Goal: Task Accomplishment & Management: Use online tool/utility

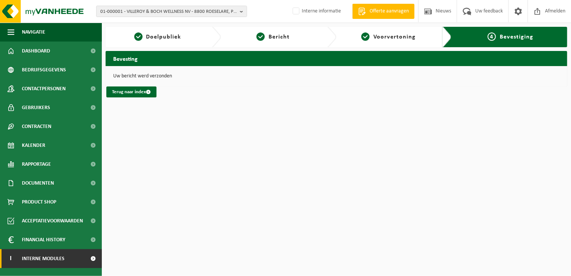
click at [82, 256] on link "I Interne modules" at bounding box center [51, 258] width 102 height 19
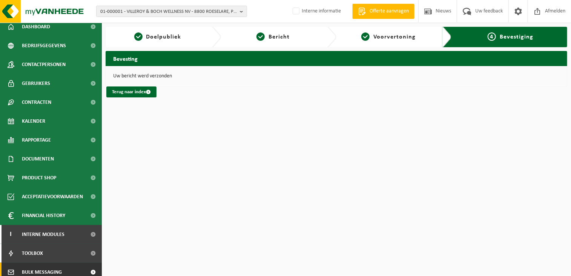
scroll to position [68, 0]
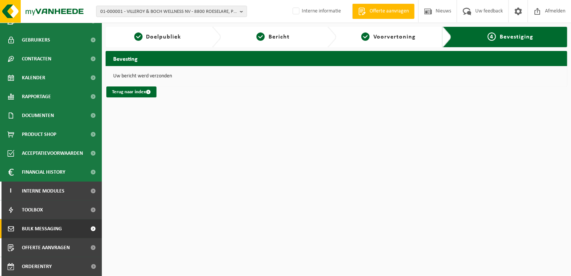
click at [41, 230] on span "Bulk Messaging" at bounding box center [42, 228] width 40 height 19
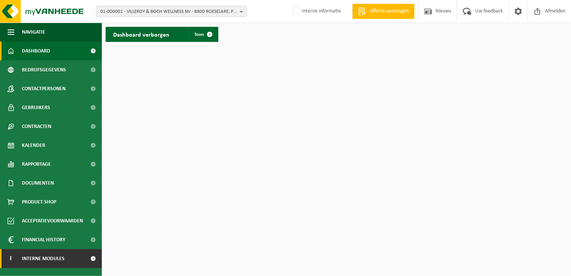
click at [25, 256] on span "Interne modules" at bounding box center [43, 258] width 43 height 19
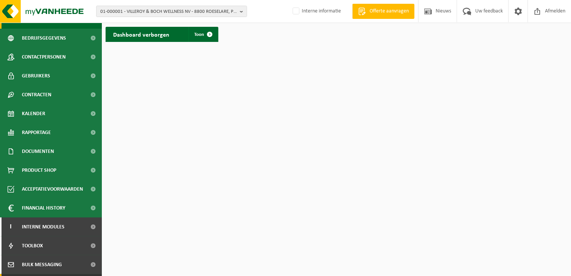
scroll to position [68, 0]
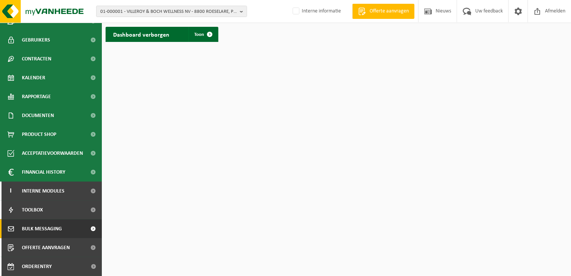
drag, startPoint x: 42, startPoint y: 229, endPoint x: 49, endPoint y: 231, distance: 7.0
click at [42, 229] on span "Bulk Messaging" at bounding box center [42, 228] width 40 height 19
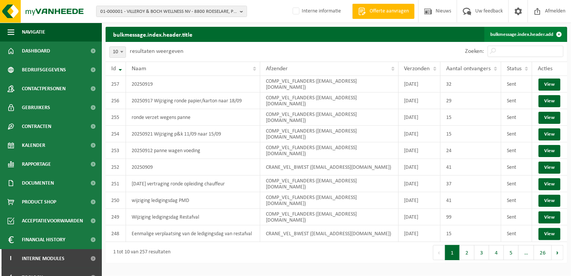
click at [524, 34] on link "bulkmessage.index.header.add" at bounding box center [525, 34] width 82 height 15
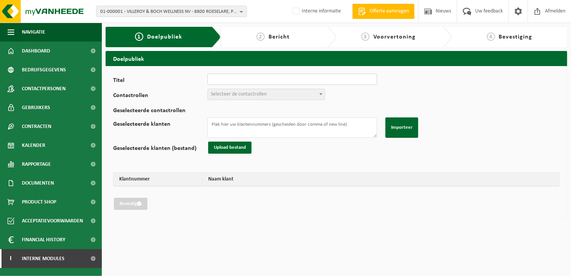
click at [238, 81] on input "Titel" at bounding box center [293, 79] width 170 height 11
type input "20250919"
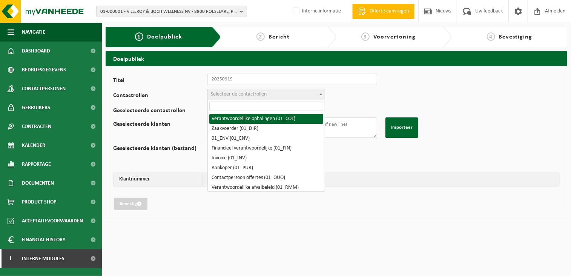
click at [235, 92] on span "Selecteer de contactrollen" at bounding box center [239, 94] width 56 height 6
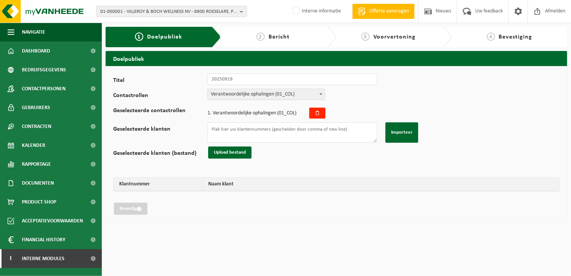
click at [255, 92] on span "Verantwoordelijke ophalingen (01_COL)" at bounding box center [266, 94] width 117 height 11
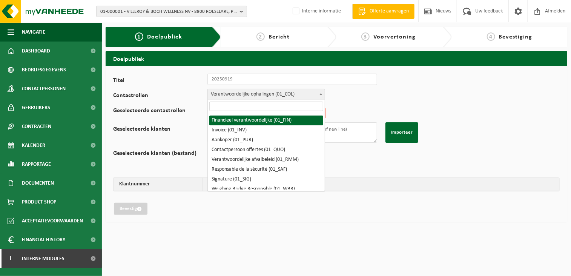
scroll to position [38, 0]
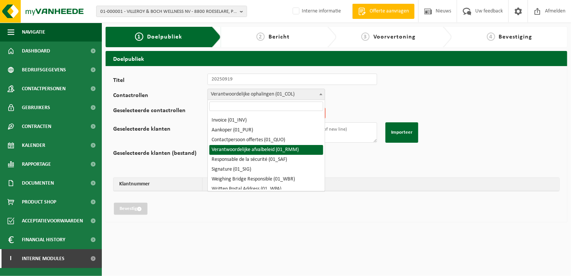
select select "01_RMM"
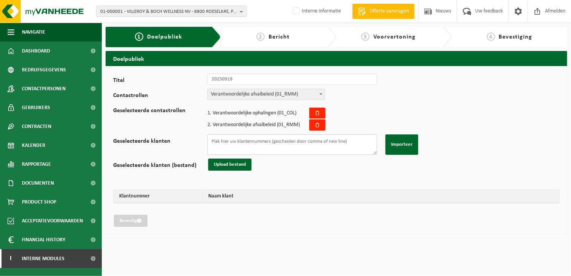
click at [252, 137] on textarea "Geselecteerde klanten" at bounding box center [293, 144] width 170 height 20
click at [249, 139] on textarea "Geselecteerde klanten" at bounding box center [293, 144] width 170 height 20
paste textarea "01-055043 10-758596 01-900541 10-777329 10-773071 10-762418 10-782027 01-004549…"
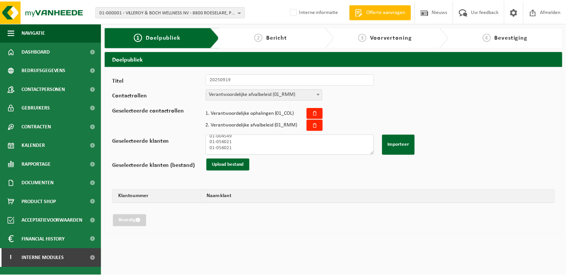
scroll to position [54, 0]
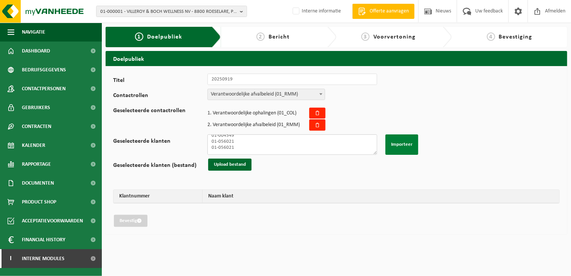
type textarea "01-055043 10-758596 01-900541 10-777329 10-773071 10-762418 10-782027 01-004549…"
click at [399, 145] on button "Importeer" at bounding box center [402, 144] width 33 height 20
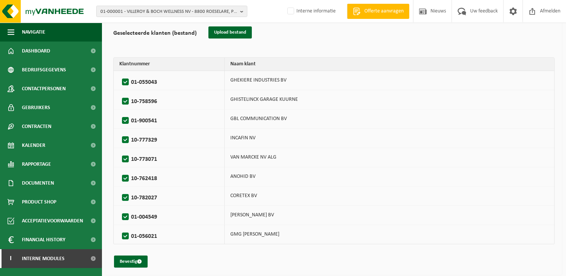
scroll to position [133, 0]
click at [138, 258] on span "submit" at bounding box center [139, 260] width 5 height 5
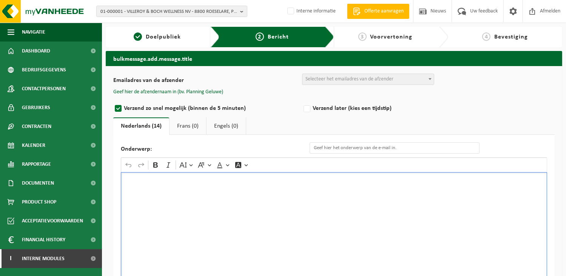
click at [172, 209] on div "Rich Text Editor. Editing area: main. Press Alt+0 for help." at bounding box center [334, 247] width 426 height 151
click at [307, 76] on span "Selecteer het emailadres van de afzender" at bounding box center [349, 79] width 88 height 6
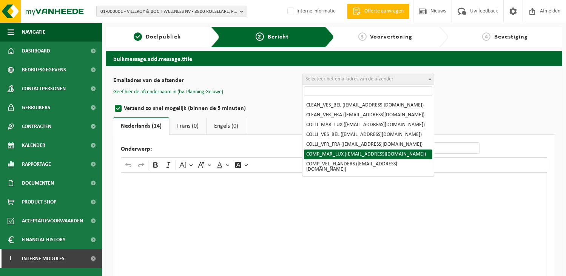
scroll to position [75, 0]
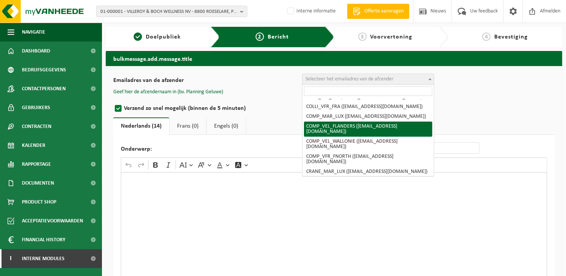
select select "COMP_VEL_FLANDERS"
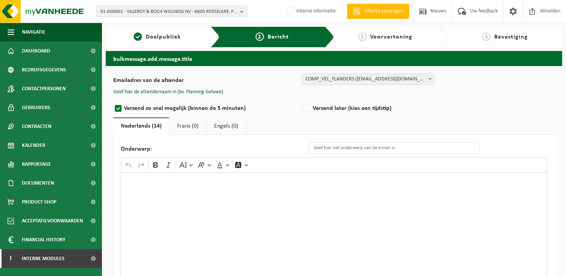
click at [205, 91] on button "Geef hier de afzendernaam in (bv. Planning Geluwe)" at bounding box center [168, 92] width 110 height 7
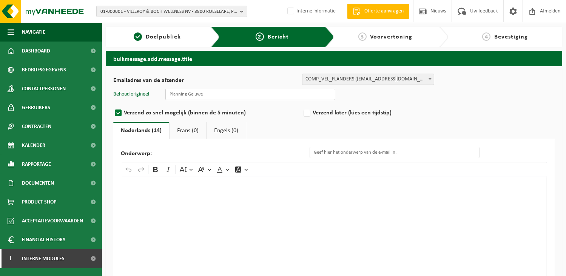
click at [186, 99] on input "text" at bounding box center [250, 94] width 170 height 11
type input "Planning Geluwe"
click at [147, 214] on div "Rich Text Editor. Editing area: main. Press Alt+0 for help." at bounding box center [334, 252] width 426 height 151
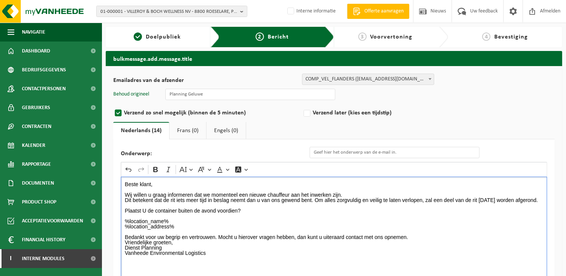
click at [507, 200] on p "Wij willen u graag informeren dat we momenteel een nieuwe chauffeur aan het inw…" at bounding box center [334, 200] width 418 height 26
drag, startPoint x: 527, startPoint y: 198, endPoint x: 478, endPoint y: 200, distance: 48.7
click at [478, 200] on p "Wij willen u graag informeren dat we momenteel een nieuwe chauffeur aan het inw…" at bounding box center [334, 200] width 418 height 26
click at [157, 168] on icon "Editor toolbar" at bounding box center [156, 170] width 8 height 8
click at [191, 229] on p "%location_name% %location_address%" at bounding box center [334, 223] width 418 height 11
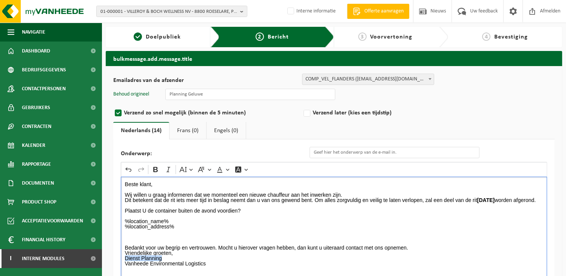
drag, startPoint x: 166, startPoint y: 264, endPoint x: 119, endPoint y: 263, distance: 47.5
click at [119, 263] on div "Onderwerp: Rich Text Editor Undo Redo Bold Italic Font Size Font Family Font Co…" at bounding box center [333, 237] width 441 height 196
click at [159, 171] on icon "Editor toolbar" at bounding box center [156, 170] width 8 height 8
drag, startPoint x: 417, startPoint y: 258, endPoint x: 417, endPoint y: 253, distance: 4.9
click at [417, 258] on p "Vriendelijke groeten, Dienst Planning Vanheede Environmental Logistics" at bounding box center [334, 260] width 418 height 21
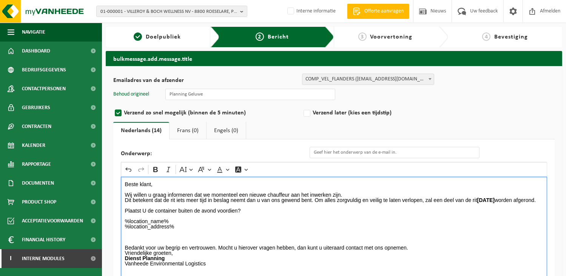
click at [417, 250] on p "Bedankt voor uw begrip en vertrouwen. Mocht u hierover vragen hebben, dan kunt …" at bounding box center [334, 247] width 418 height 5
click at [331, 150] on input "Onderwerp:" at bounding box center [394, 152] width 170 height 11
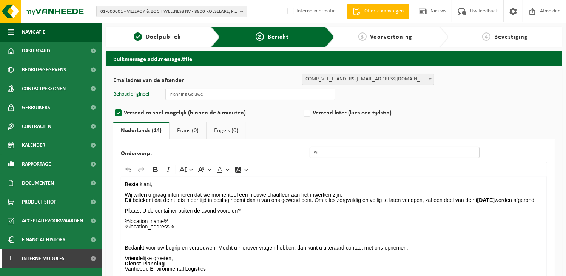
type input "w"
click at [332, 154] on input "planning" at bounding box center [394, 152] width 170 height 11
drag, startPoint x: 332, startPoint y: 154, endPoint x: 203, endPoint y: 154, distance: 129.4
click at [203, 154] on div "Onderwerp: planning" at bounding box center [304, 152] width 366 height 11
click at [298, 227] on p "%location_name% %location_address%" at bounding box center [334, 223] width 418 height 11
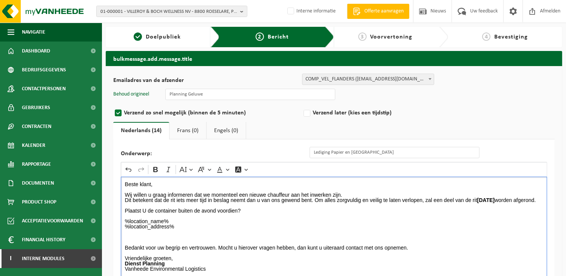
click at [279, 218] on p "Rich Text Editor. Editing area: main. Press Alt+0 for help." at bounding box center [334, 215] width 418 height 5
click at [294, 218] on p "Rich Text Editor. Editing area: main. Press Alt+0 for help." at bounding box center [334, 215] width 418 height 5
click at [421, 224] on p "%location_name% %location_address%" at bounding box center [334, 223] width 418 height 11
click at [418, 157] on input "Lediging Papier en Karton" at bounding box center [394, 152] width 170 height 11
type input "Lediging Papier en Karton 19/09/2025"
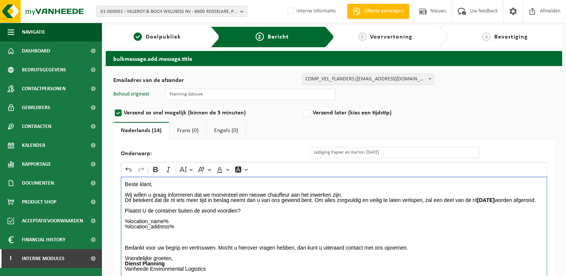
click at [344, 234] on p "Rich Text Editor. Editing area: main. Press Alt+0 for help." at bounding box center [334, 231] width 418 height 5
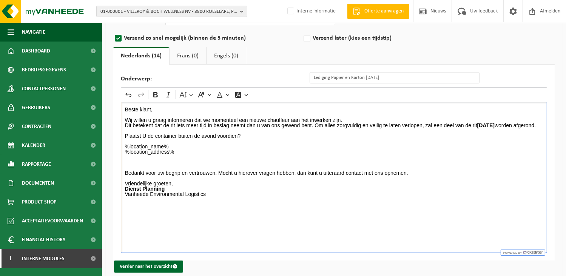
scroll to position [82, 0]
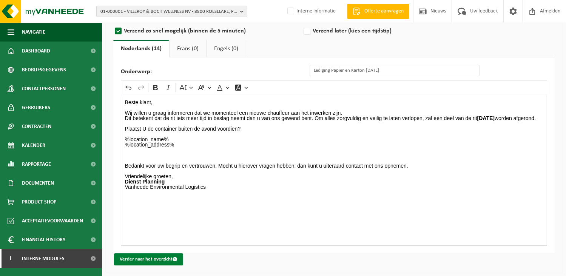
click at [159, 259] on button "Verder naar het overzicht" at bounding box center [148, 259] width 69 height 12
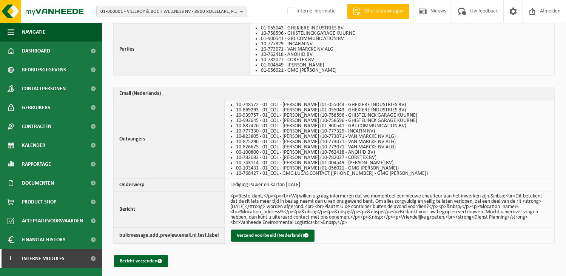
scroll to position [110, 0]
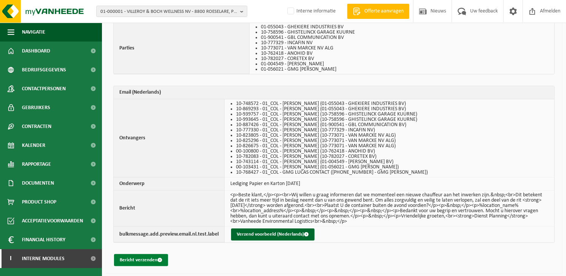
click at [139, 257] on button "Bericht verzenden" at bounding box center [141, 260] width 54 height 12
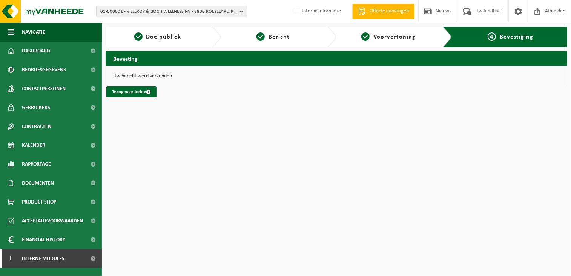
click at [408, 249] on html "01-000001 - VILLEROY & BOCH WELLNESS NV - 8800 ROESELARE, POPULIERSTRAAT 1 01-0…" at bounding box center [285, 138] width 571 height 276
